Goal: Download file/media

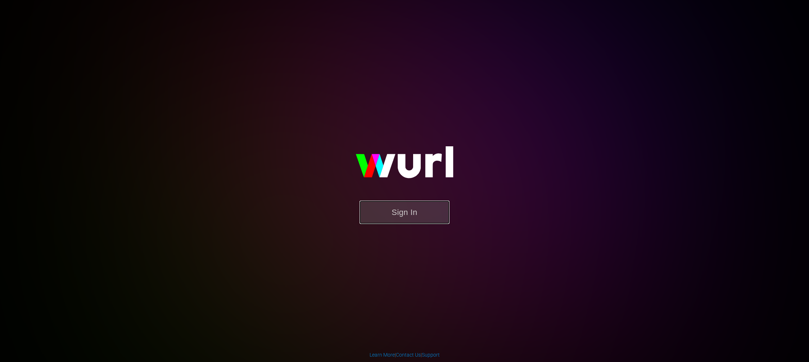
click at [409, 204] on button "Sign In" at bounding box center [404, 212] width 90 height 23
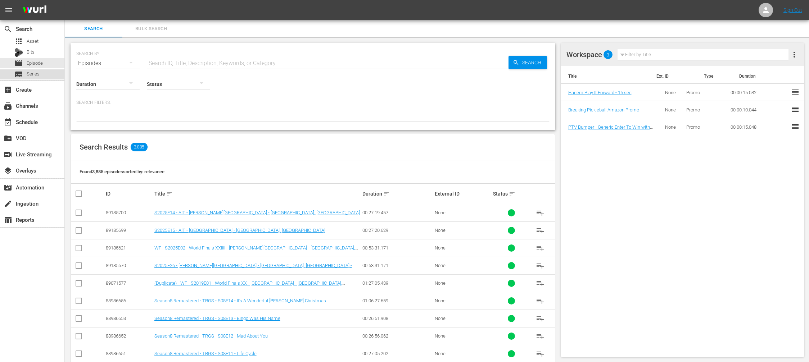
click at [27, 72] on span "Series" at bounding box center [33, 74] width 13 height 7
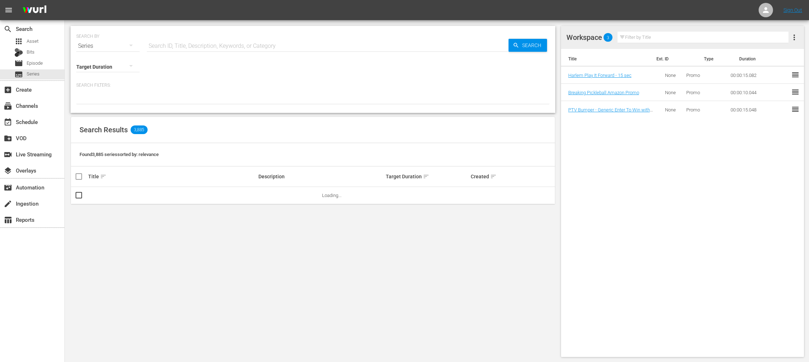
click at [110, 45] on div "Series" at bounding box center [107, 46] width 63 height 20
click at [186, 46] on div "Channels Series Episodes Bits Assets" at bounding box center [404, 181] width 809 height 362
click at [185, 42] on div "Channels Series Episodes Bits Assets" at bounding box center [404, 181] width 809 height 362
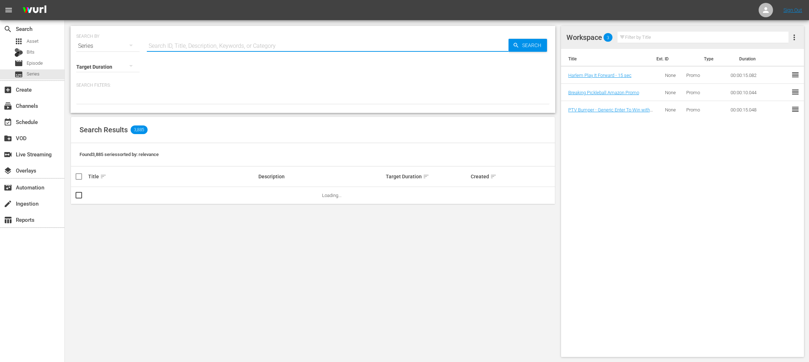
click at [185, 42] on input "text" at bounding box center [328, 45] width 362 height 17
type input "world"
click at [531, 47] on span "Search" at bounding box center [533, 45] width 28 height 13
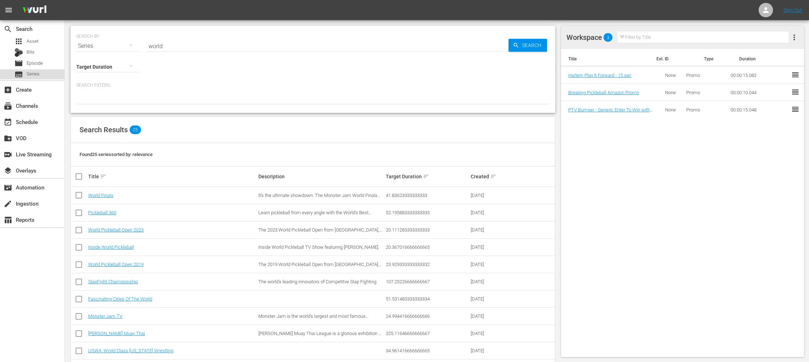
click at [33, 74] on span "Series" at bounding box center [33, 74] width 13 height 7
click at [107, 194] on link "World Finals" at bounding box center [100, 195] width 25 height 5
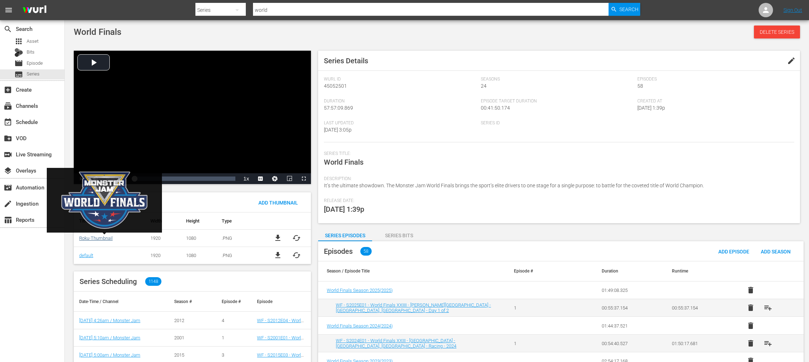
click at [99, 238] on link "Roku-Thumbnail" at bounding box center [95, 238] width 33 height 5
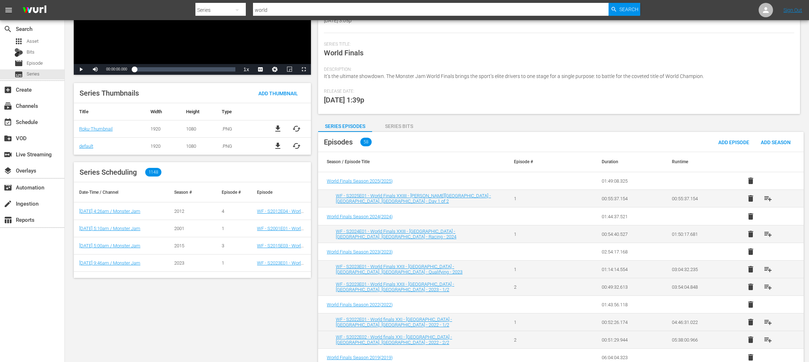
scroll to position [166, 0]
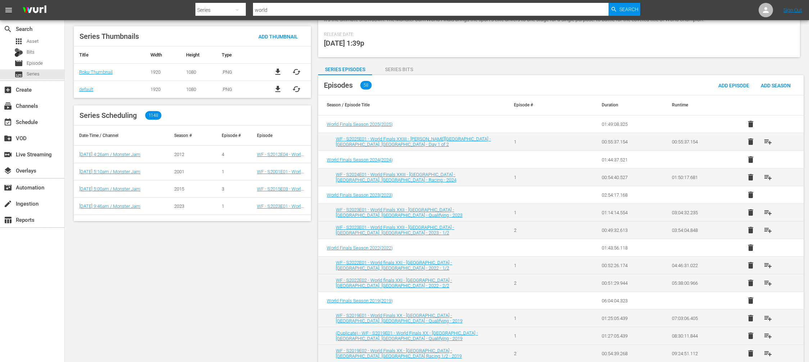
click at [279, 69] on span "file_download" at bounding box center [277, 72] width 9 height 9
